Goal: Register for event/course

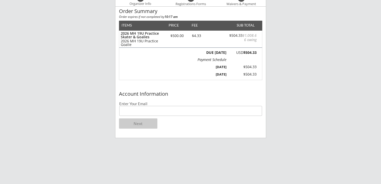
scroll to position [51, 0]
click at [145, 112] on input "email" at bounding box center [190, 111] width 143 height 10
type input "[EMAIL_ADDRESS][DOMAIN_NAME]"
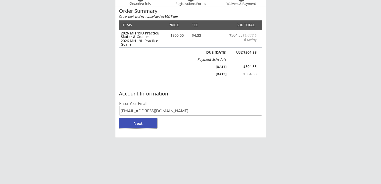
click at [132, 125] on button "Next" at bounding box center [138, 123] width 38 height 10
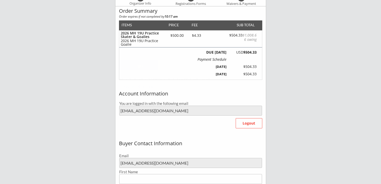
type input "[PERSON_NAME]"
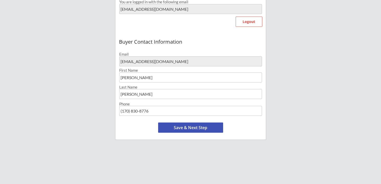
scroll to position [154, 0]
drag, startPoint x: 120, startPoint y: 111, endPoint x: 156, endPoint y: 113, distance: 35.6
click at [156, 113] on input "input" at bounding box center [190, 111] width 143 height 10
type input "[PHONE_NUMBER]"
click at [175, 127] on button "Save & Next Step" at bounding box center [190, 127] width 65 height 10
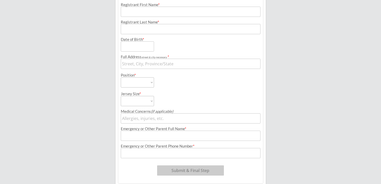
scroll to position [39, 0]
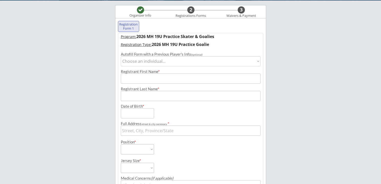
click at [163, 60] on select "Choose an individual... [PERSON_NAME]" at bounding box center [191, 61] width 140 height 10
select select ""1348695171700984260__LOOKUP__1751996547090x727762105442762800""
click at [121, 56] on select "Choose an individual... [PERSON_NAME]" at bounding box center [191, 61] width 140 height 10
type input "[PERSON_NAME]"
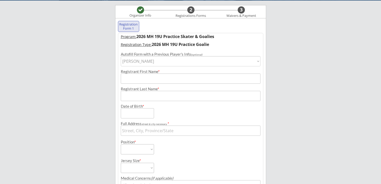
type input "[DATE]"
type input "[STREET_ADDRESS]"
select select ""Adult Large""
type input "[PERSON_NAME]"
type input "[PHONE_NUMBER]"
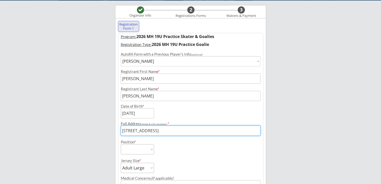
drag, startPoint x: 214, startPoint y: 131, endPoint x: 116, endPoint y: 129, distance: 98.0
click at [116, 129] on div "Registration Form 1 Program: 2026 MH 19U Practice Skater & Goalies Registration…" at bounding box center [190, 136] width 151 height 237
type input "[STREET_ADDRESS]"
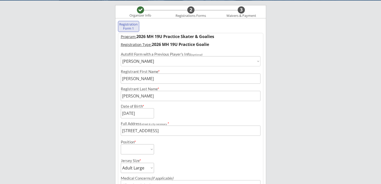
click at [142, 151] on select "Forward Defense Goalie" at bounding box center [137, 150] width 33 height 10
select select ""Goalie""
click at [121, 145] on select "Forward Defense Goalie" at bounding box center [137, 150] width 33 height 10
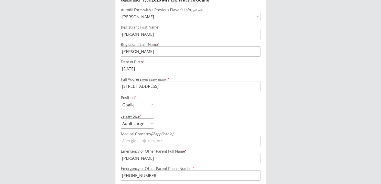
scroll to position [116, 0]
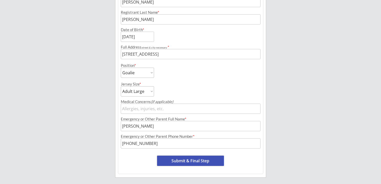
click at [165, 164] on button "Submit & Final Step" at bounding box center [190, 161] width 67 height 10
select select ""Yes, use this card""
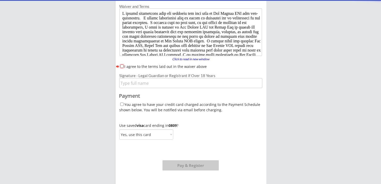
scroll to position [0, 0]
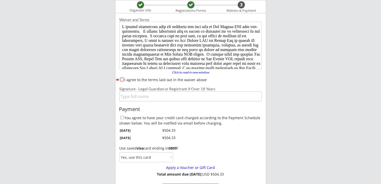
click at [121, 79] on input "I agree to the terms laid out in the waiver above" at bounding box center [121, 79] width 3 height 3
checkbox input "true"
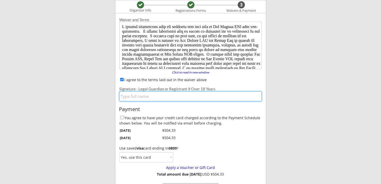
click at [128, 96] on input "input" at bounding box center [190, 97] width 143 height 10
type input "[PERSON_NAME]"
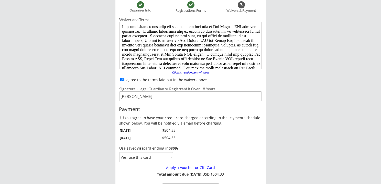
click at [121, 116] on input "You agree to have your credit card charged according to the Payment Schedule sh…" at bounding box center [121, 117] width 3 height 3
checkbox input "true"
click at [123, 157] on select "Yes, use this card No, use a different card" at bounding box center [146, 157] width 54 height 10
click at [119, 152] on select "Yes, use this card No, use a different card" at bounding box center [146, 157] width 54 height 10
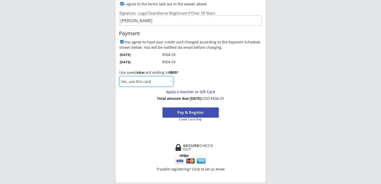
scroll to position [121, 0]
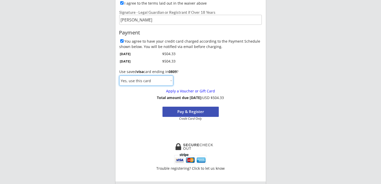
click at [195, 114] on button "Pay & Register" at bounding box center [190, 112] width 56 height 10
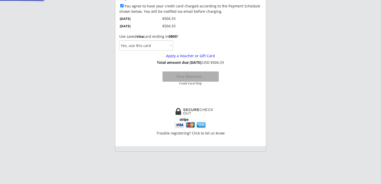
scroll to position [172, 0]
